Goal: Task Accomplishment & Management: Manage account settings

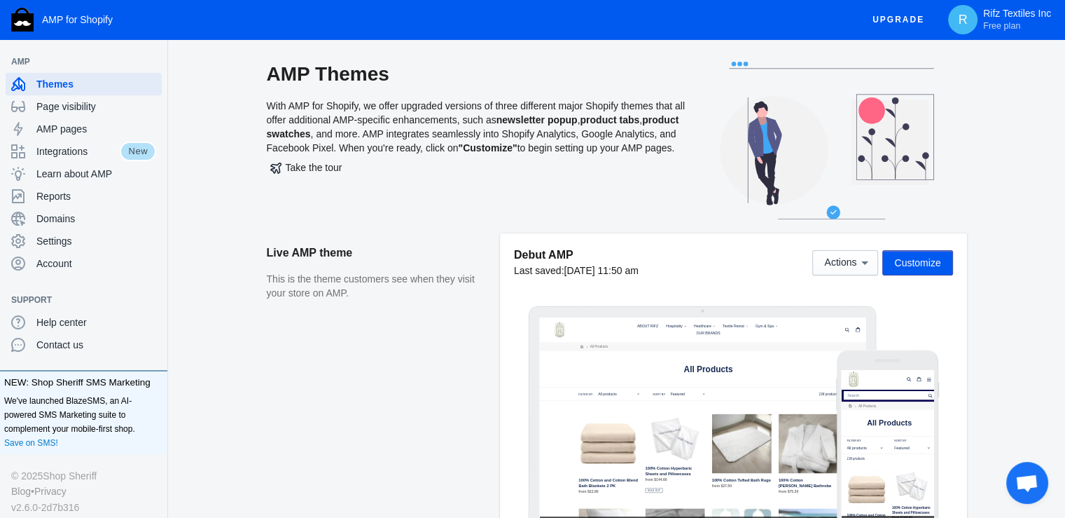
click at [916, 257] on span "Customize" at bounding box center [917, 262] width 46 height 11
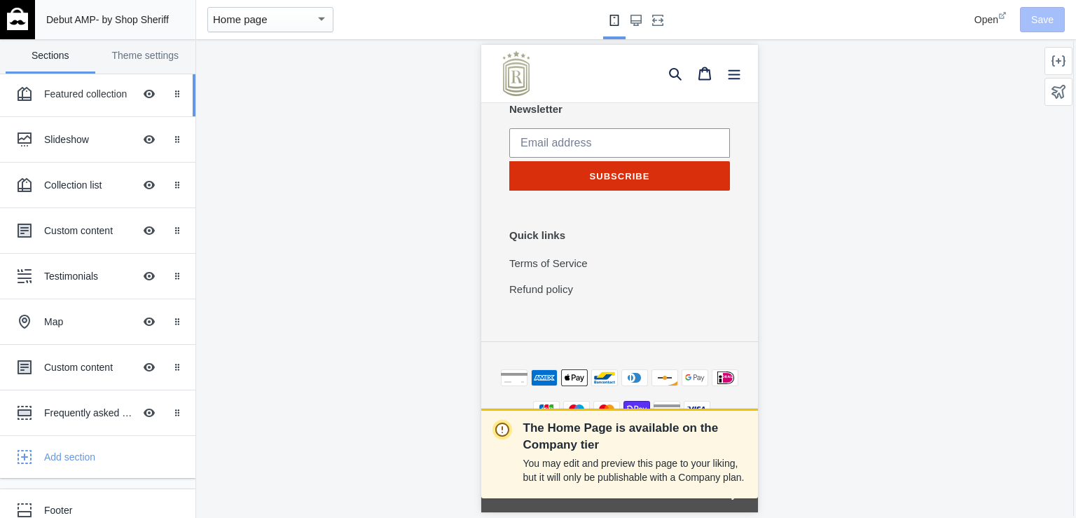
scroll to position [0, 706]
click at [82, 95] on div "Featured collection" at bounding box center [89, 94] width 90 height 14
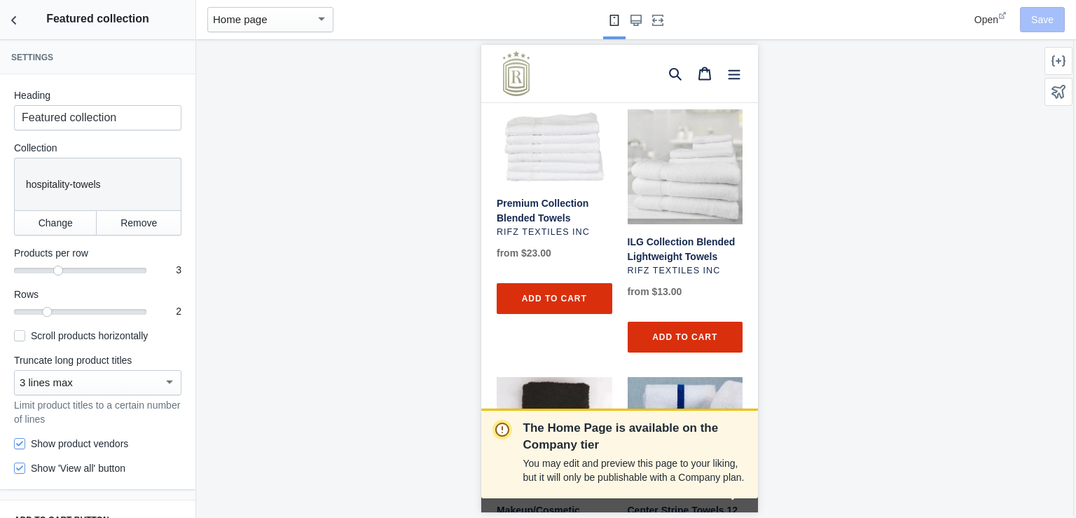
click at [325, 281] on div "The Home Page is available on the Company tier You may edit and preview this pa…" at bounding box center [619, 278] width 846 height 478
click at [14, 18] on use "Back to sections" at bounding box center [13, 20] width 5 height 8
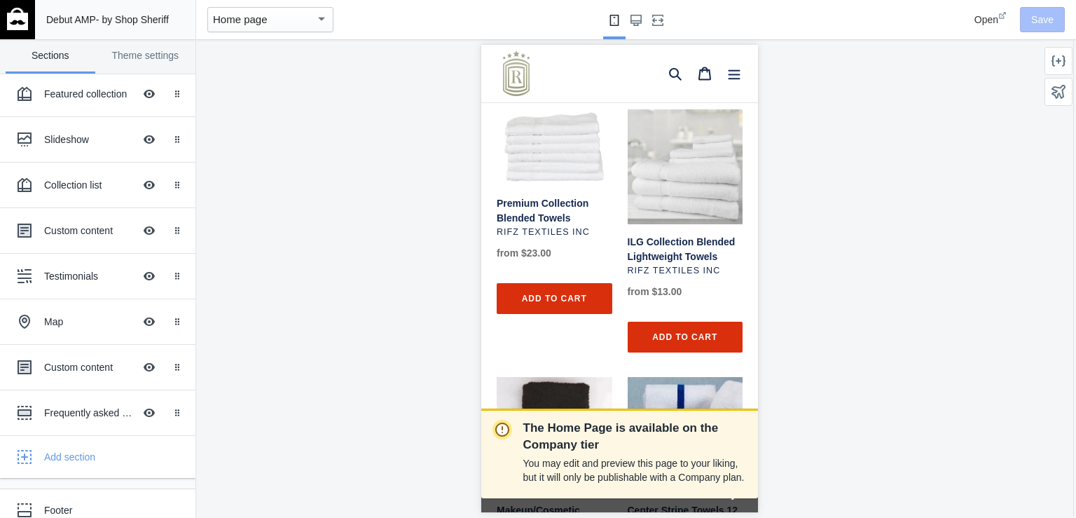
scroll to position [0, 941]
click at [14, 18] on img at bounding box center [17, 19] width 21 height 22
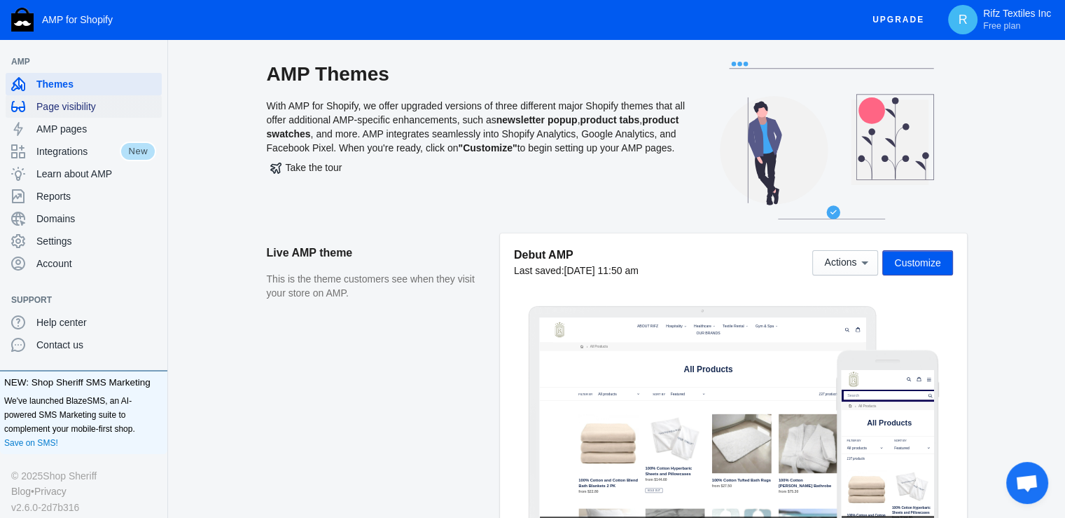
click at [76, 106] on span "Page visibility" at bounding box center [96, 106] width 120 height 14
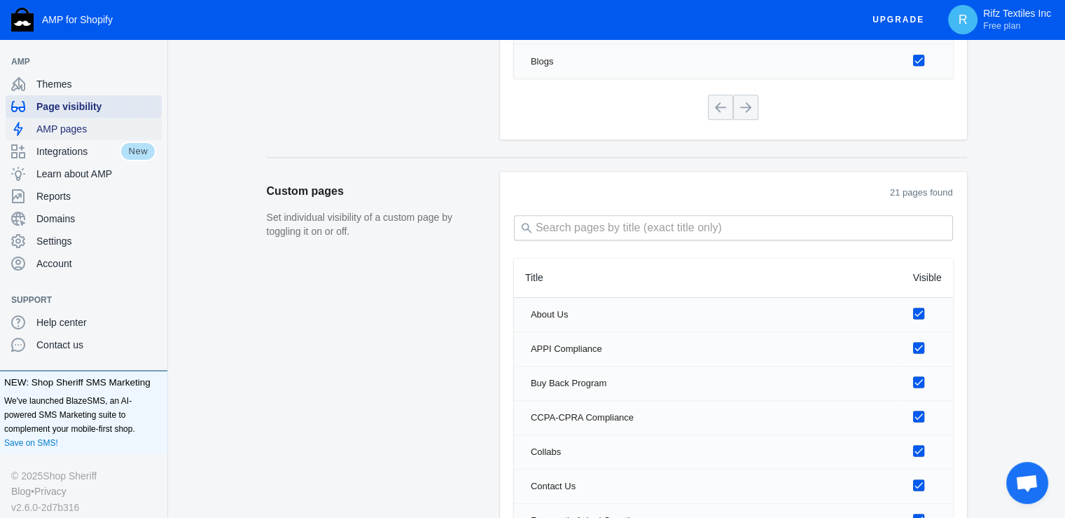
scroll to position [1732, 0]
click at [71, 132] on span "AMP pages" at bounding box center [96, 129] width 120 height 14
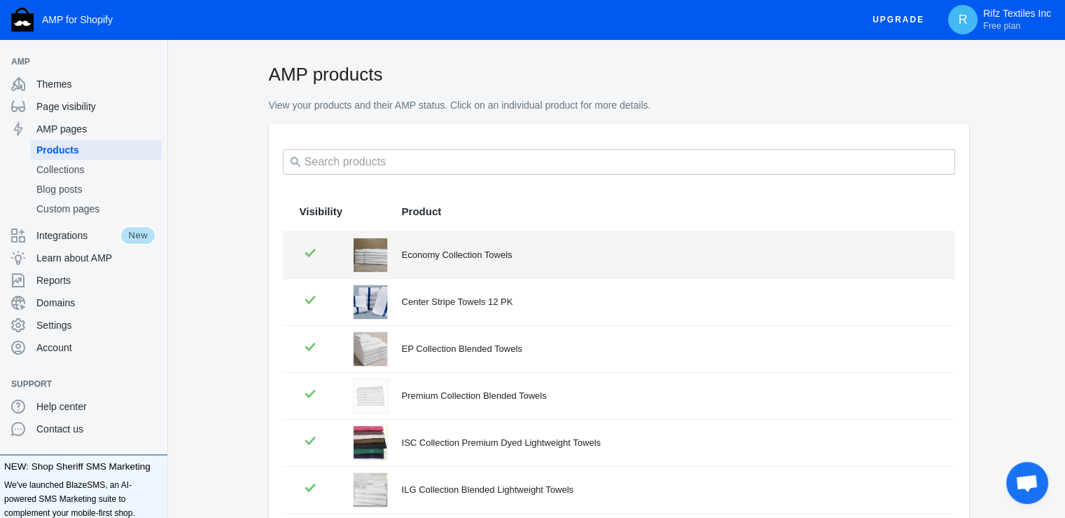
click at [543, 259] on div "Economy Collection Towels" at bounding box center [670, 255] width 536 height 14
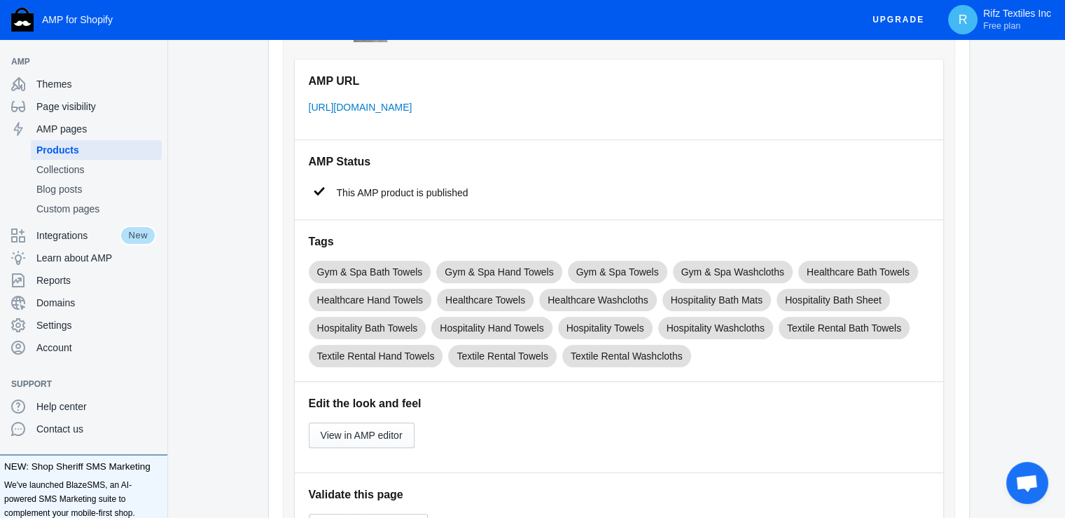
scroll to position [231, 0]
click at [684, 176] on div "AMP Status This AMP product is published" at bounding box center [619, 178] width 648 height 79
